Goal: Task Accomplishment & Management: Use online tool/utility

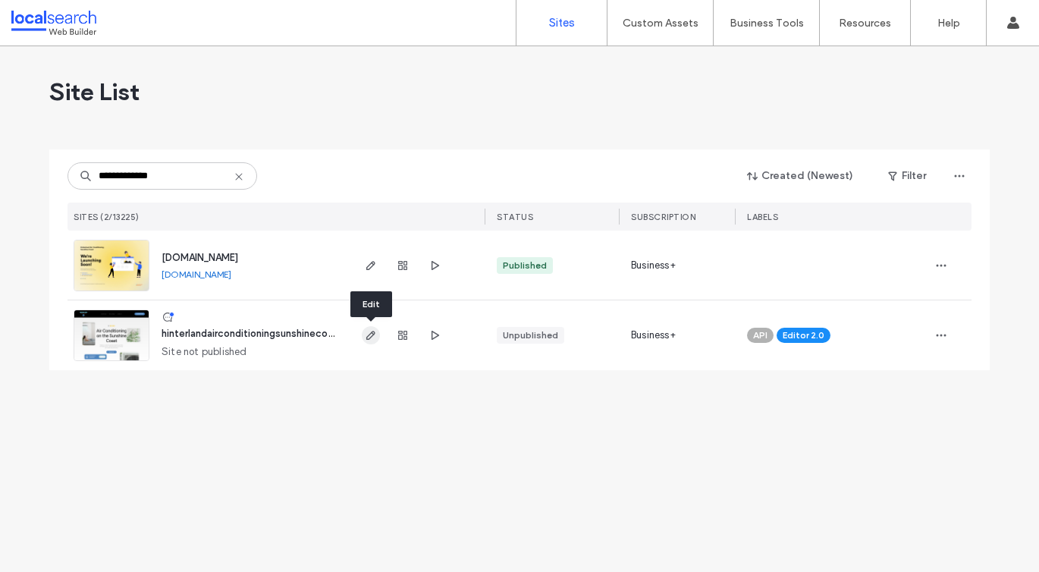
type input "**********"
click at [373, 331] on use "button" at bounding box center [370, 335] width 9 height 9
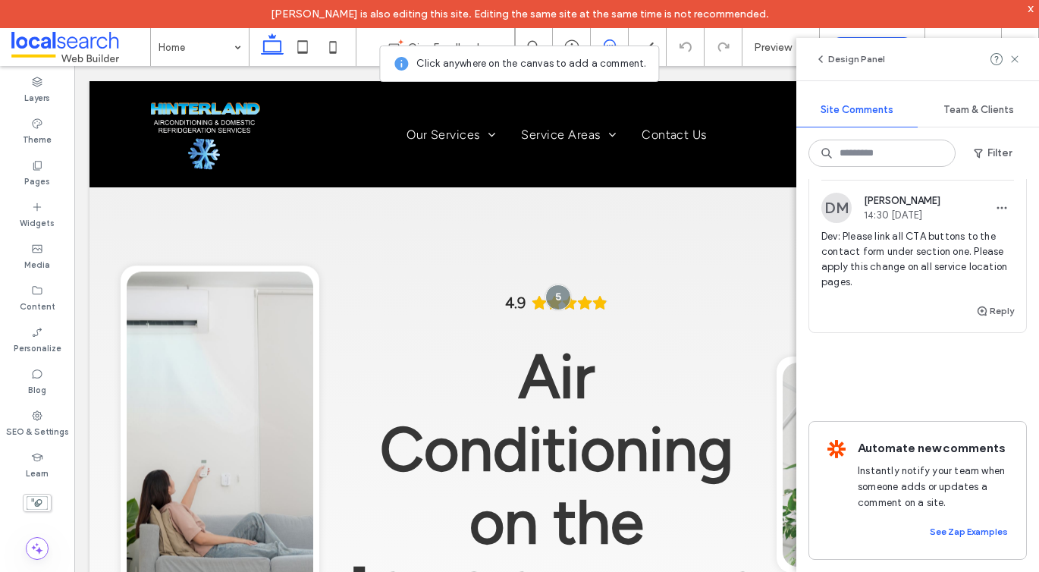
scroll to position [1203, 0]
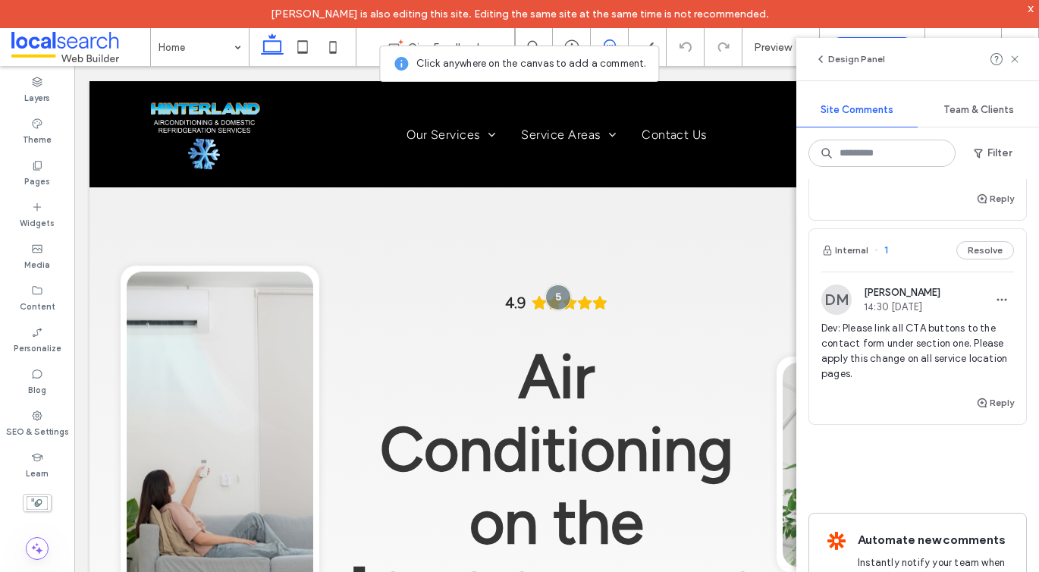
click at [908, 337] on span "Dev: Please link all CTA buttons to the contact form under section one. Please …" at bounding box center [917, 351] width 193 height 61
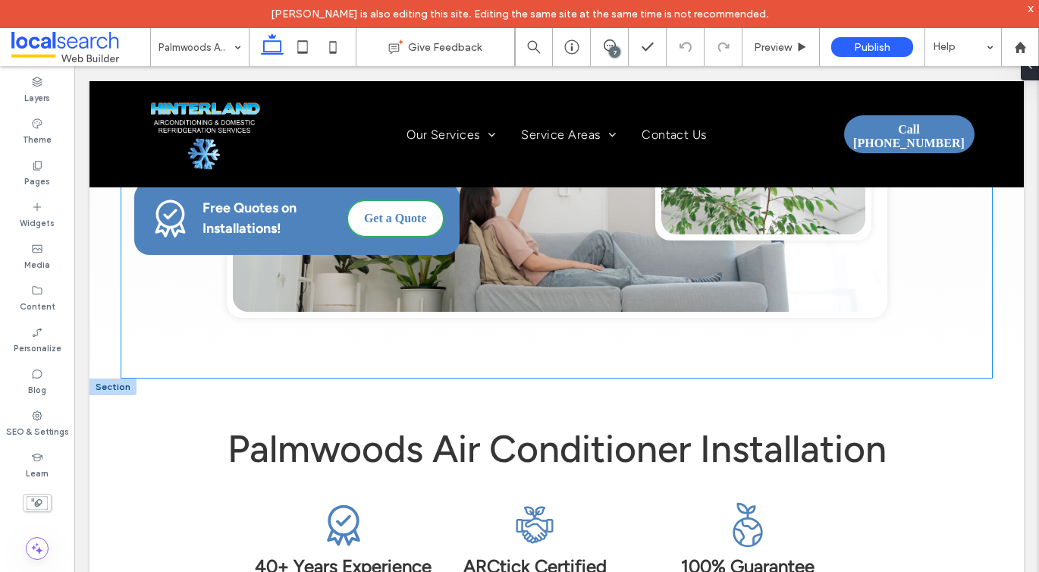
scroll to position [875, 0]
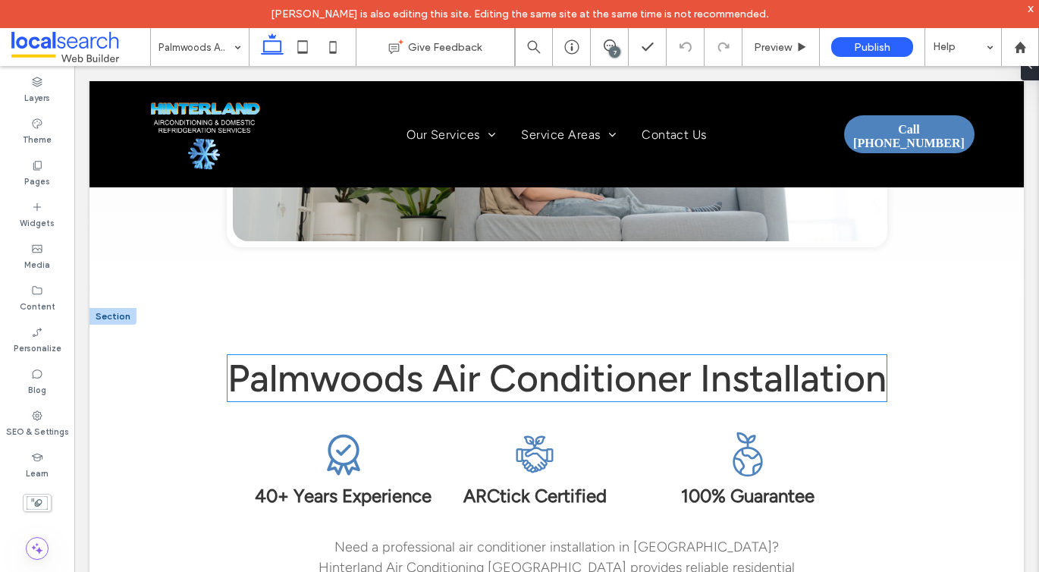
click at [412, 355] on span "Palmwoods Air Conditioner Installation" at bounding box center [556, 378] width 659 height 46
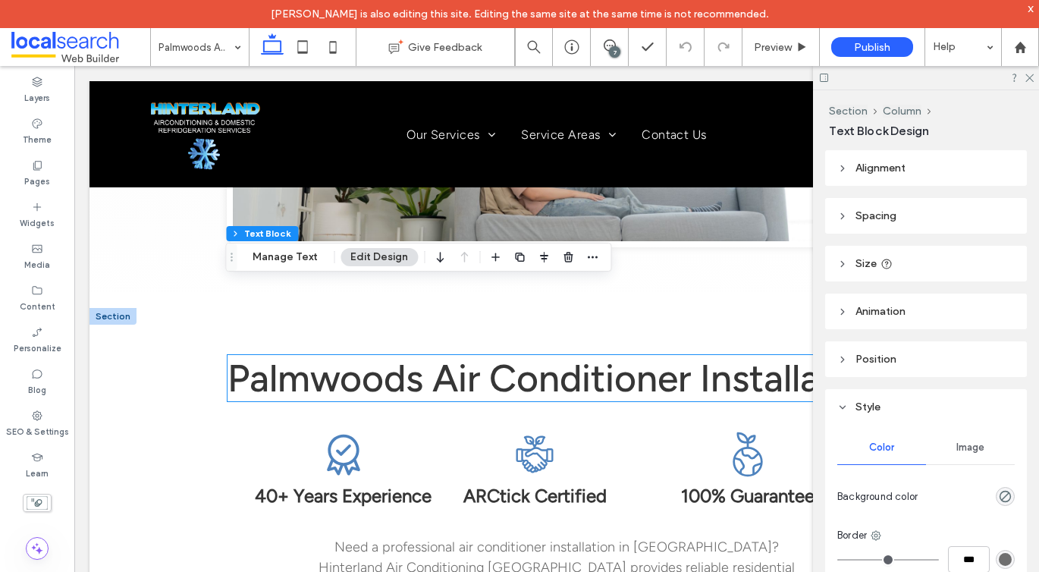
click at [412, 355] on span "Palmwoods Air Conditioner Installation" at bounding box center [556, 378] width 659 height 46
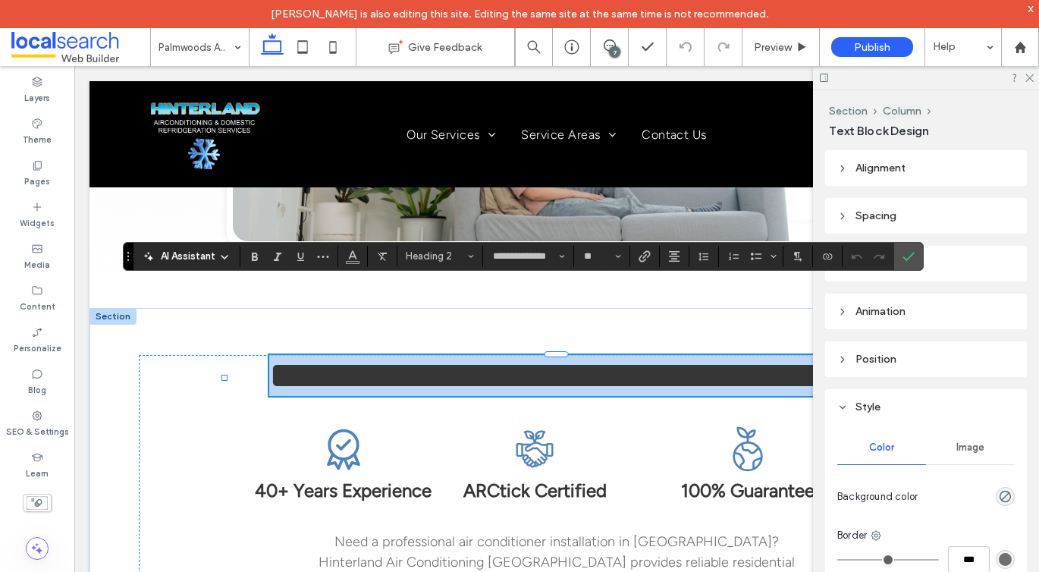
copy span "**********"
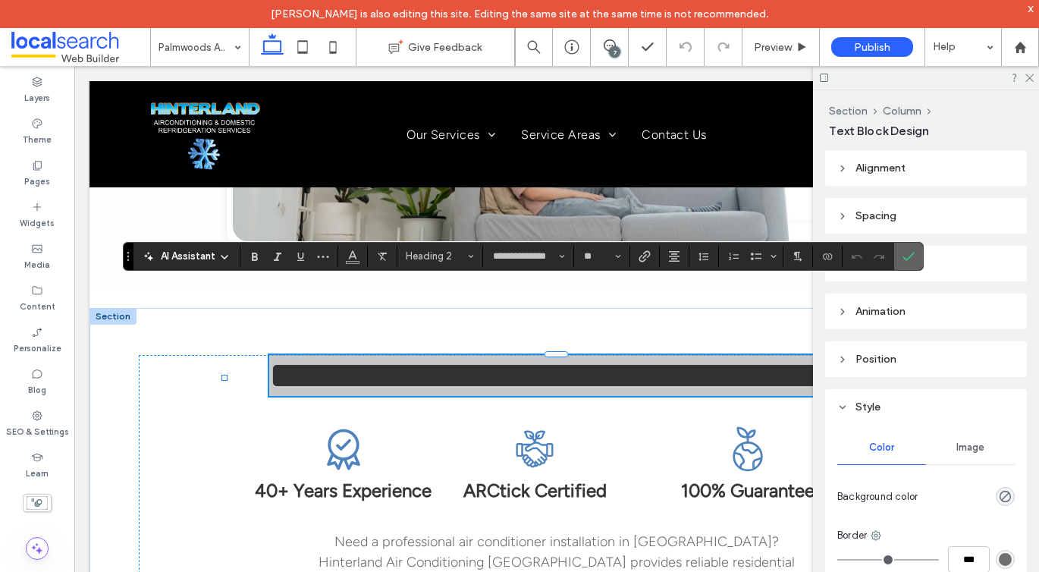
click at [910, 253] on icon "Confirm" at bounding box center [908, 256] width 12 height 12
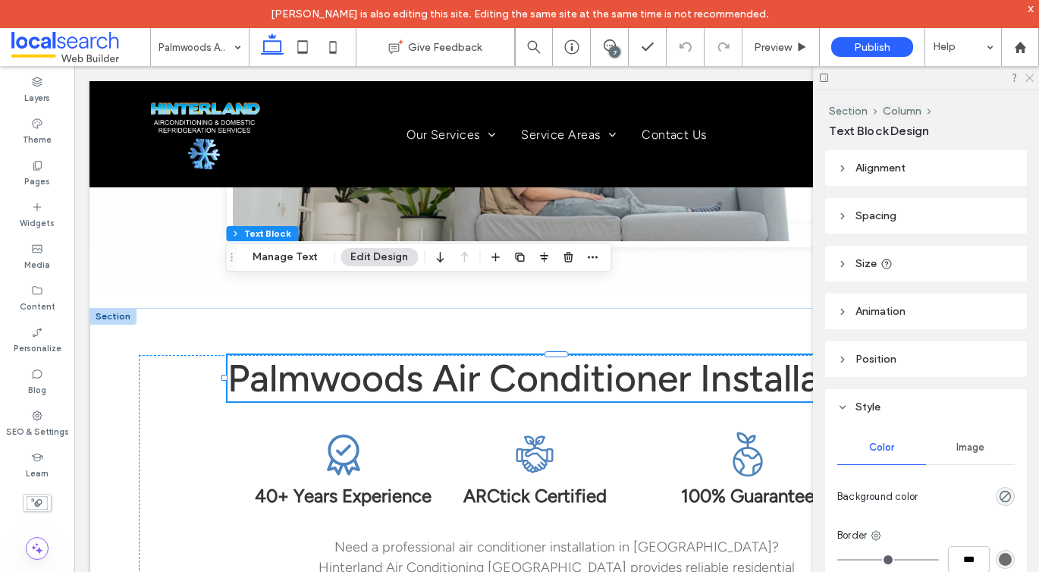
click at [1028, 77] on icon at bounding box center [1029, 77] width 10 height 10
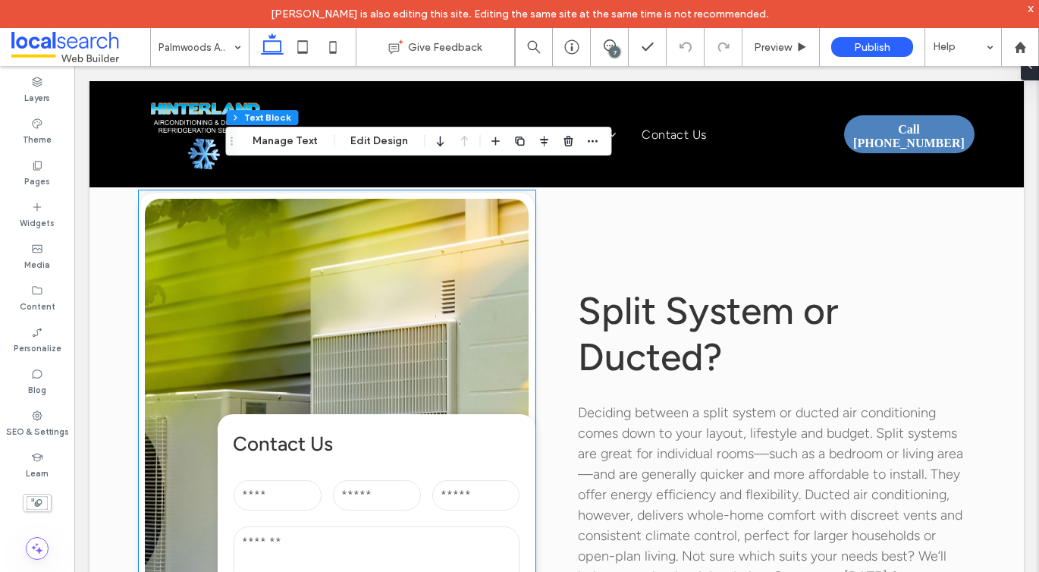
scroll to position [1611, 0]
